Goal: Find specific page/section: Find specific page/section

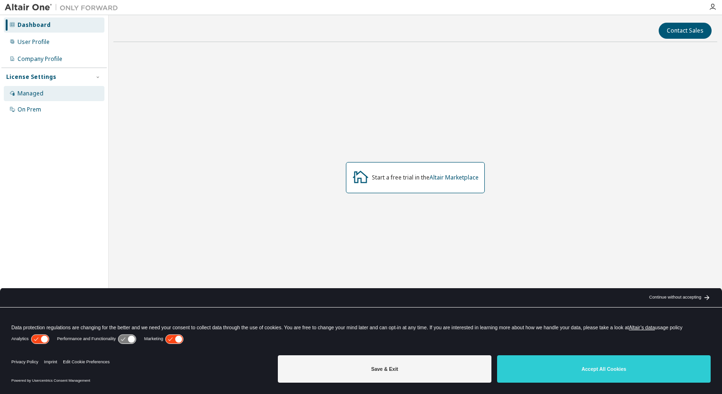
click at [49, 93] on div "Managed" at bounding box center [54, 93] width 101 height 15
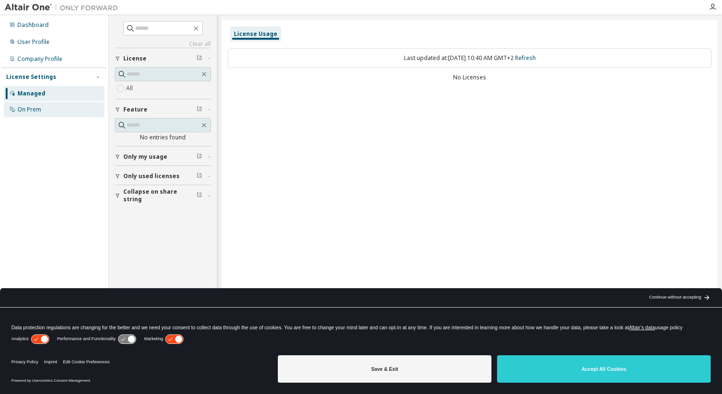
click at [56, 114] on div "On Prem" at bounding box center [54, 109] width 101 height 15
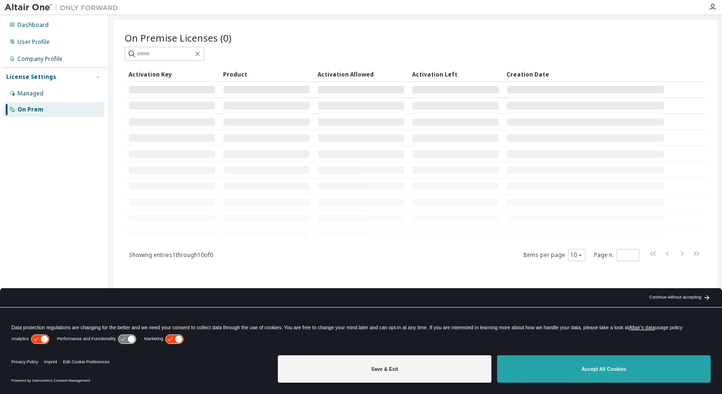
click at [620, 367] on button "Accept All Cookies" at bounding box center [603, 368] width 213 height 27
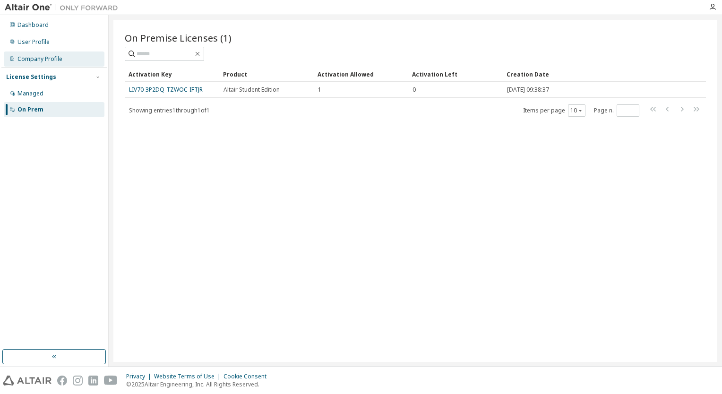
click at [37, 59] on div "Company Profile" at bounding box center [39, 59] width 45 height 8
